Goal: Task Accomplishment & Management: Complete application form

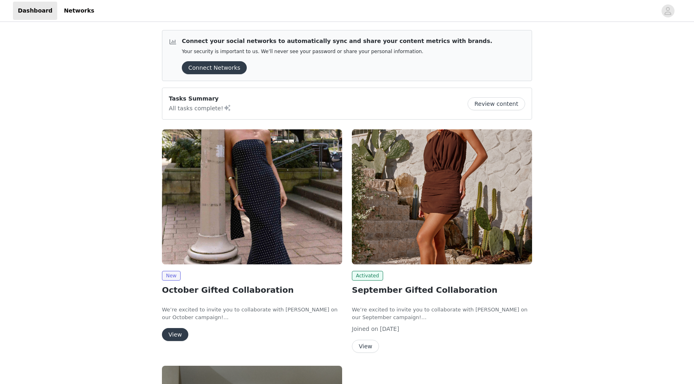
click at [163, 331] on button "View" at bounding box center [175, 334] width 26 height 13
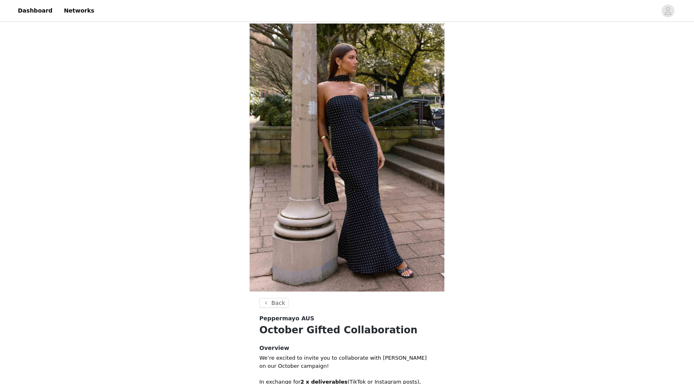
scroll to position [207, 0]
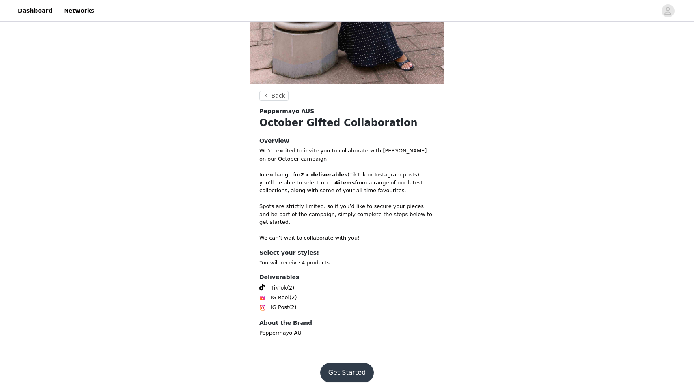
click at [341, 376] on footer "Get Started" at bounding box center [346, 372] width 105 height 39
click at [340, 370] on button "Get Started" at bounding box center [347, 372] width 54 height 19
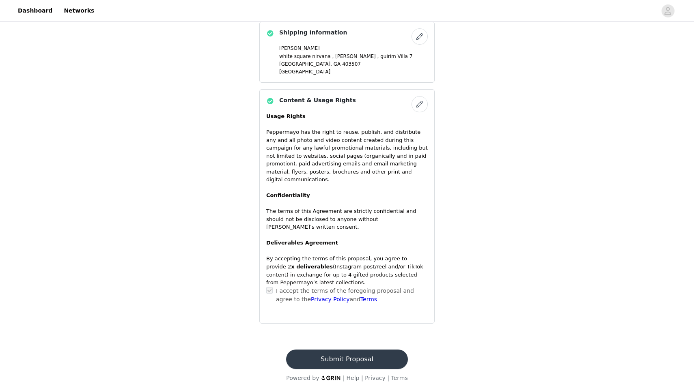
click at [345, 350] on button "Submit Proposal" at bounding box center [346, 359] width 121 height 19
